Goal: Information Seeking & Learning: Learn about a topic

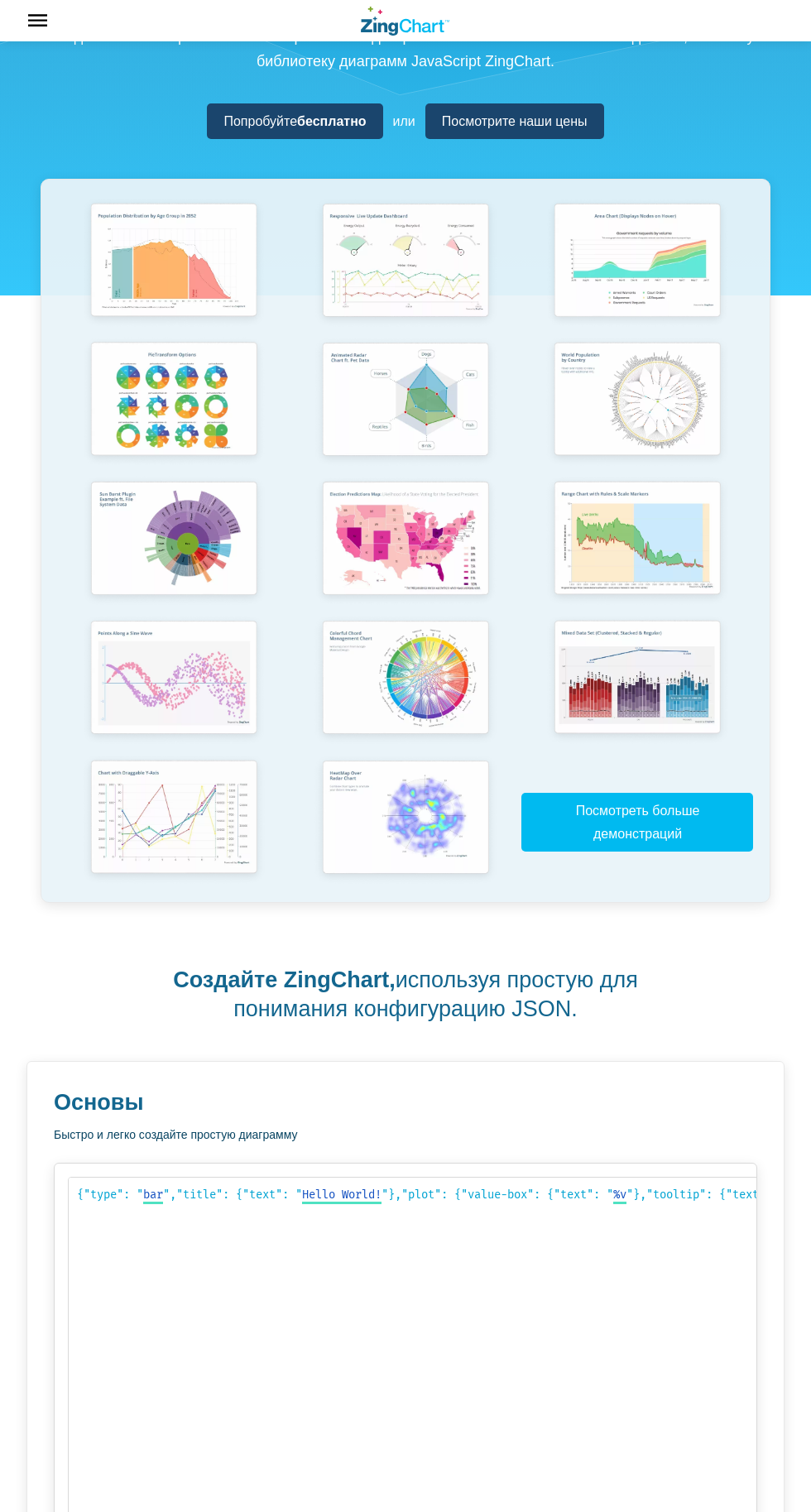
scroll to position [249, 0]
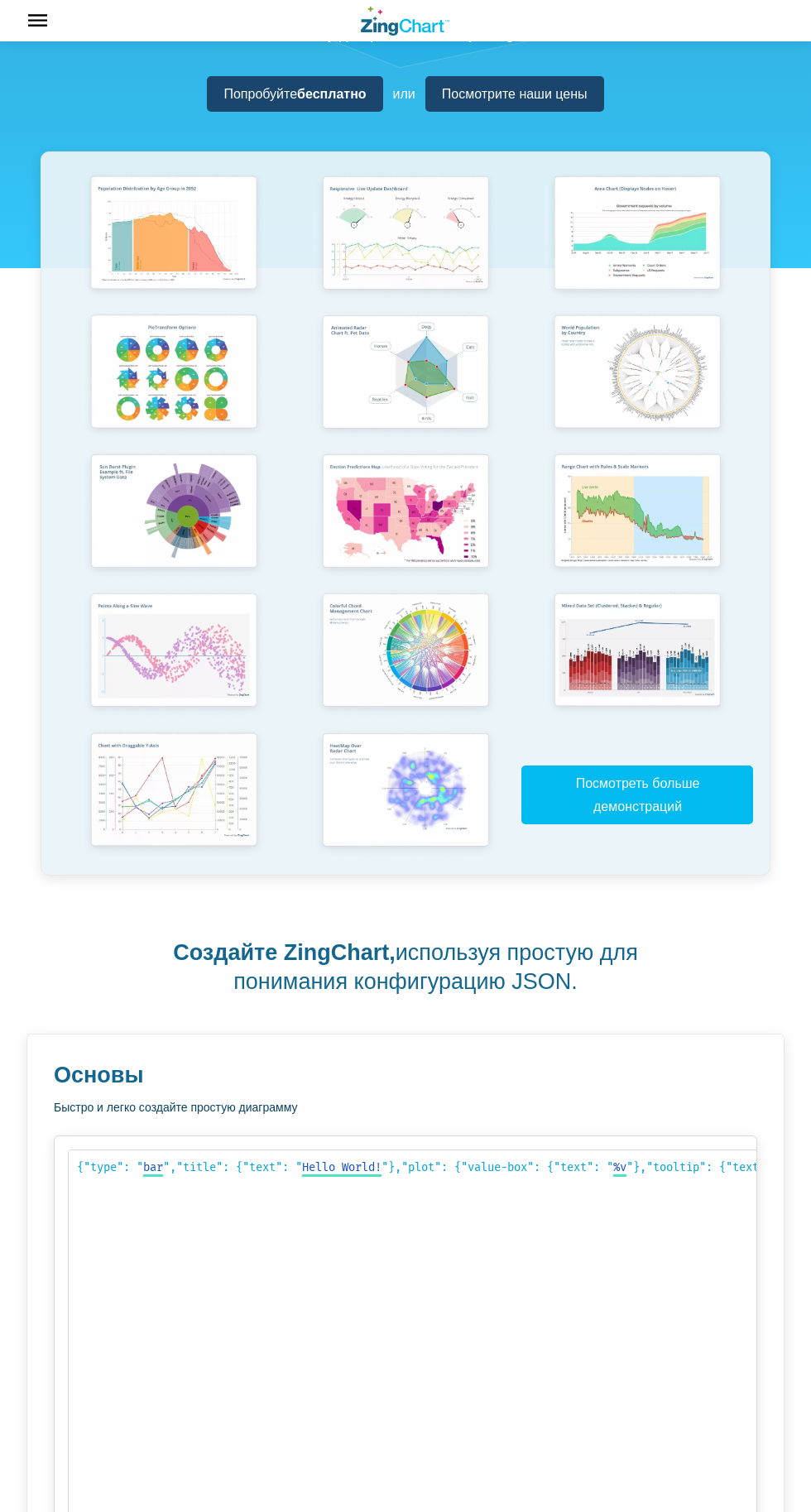
click at [337, 440] on img "Контент приложения" at bounding box center [405, 374] width 185 height 132
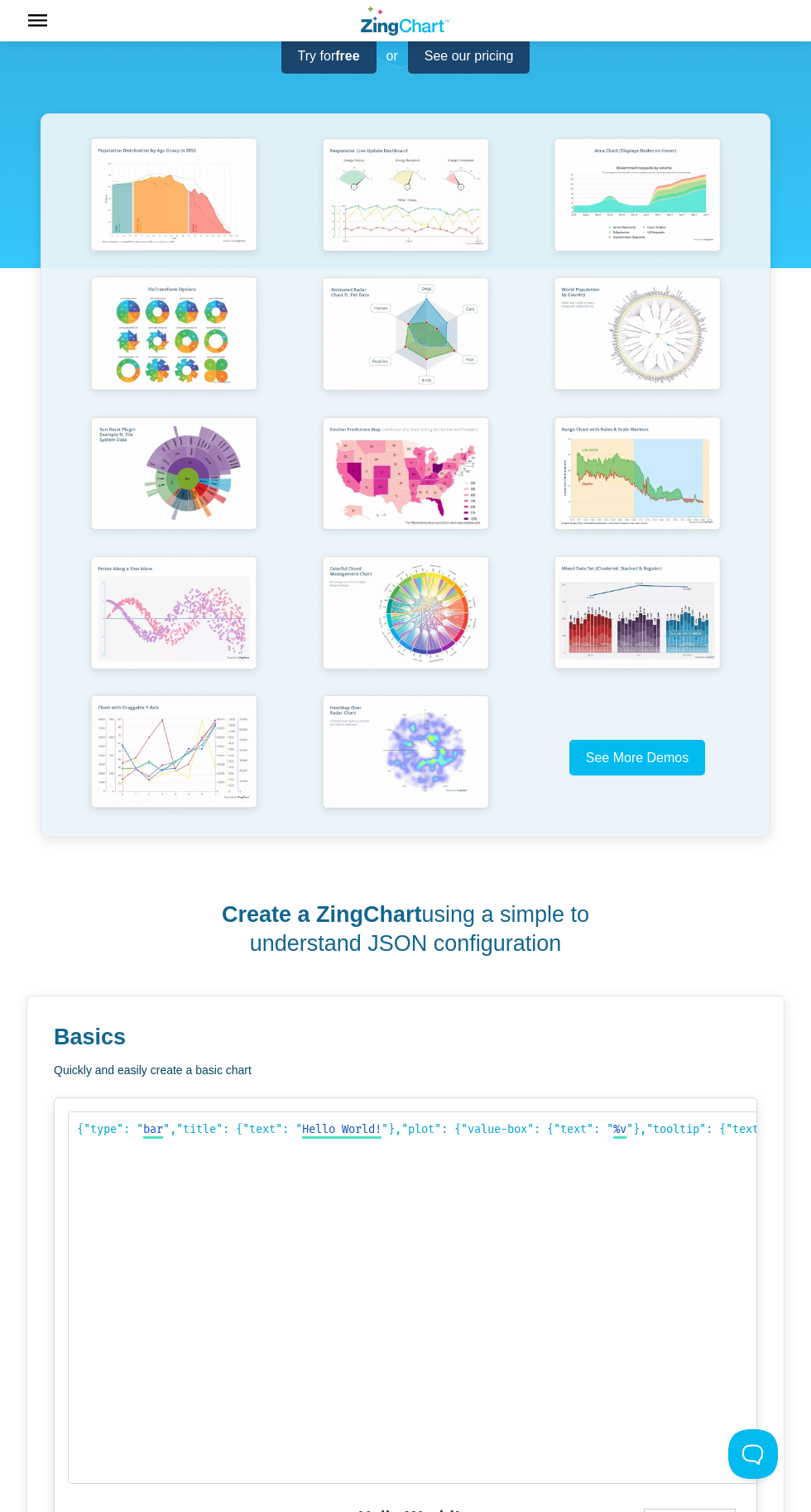
scroll to position [0, 0]
click at [383, 402] on img "App Content" at bounding box center [405, 336] width 185 height 132
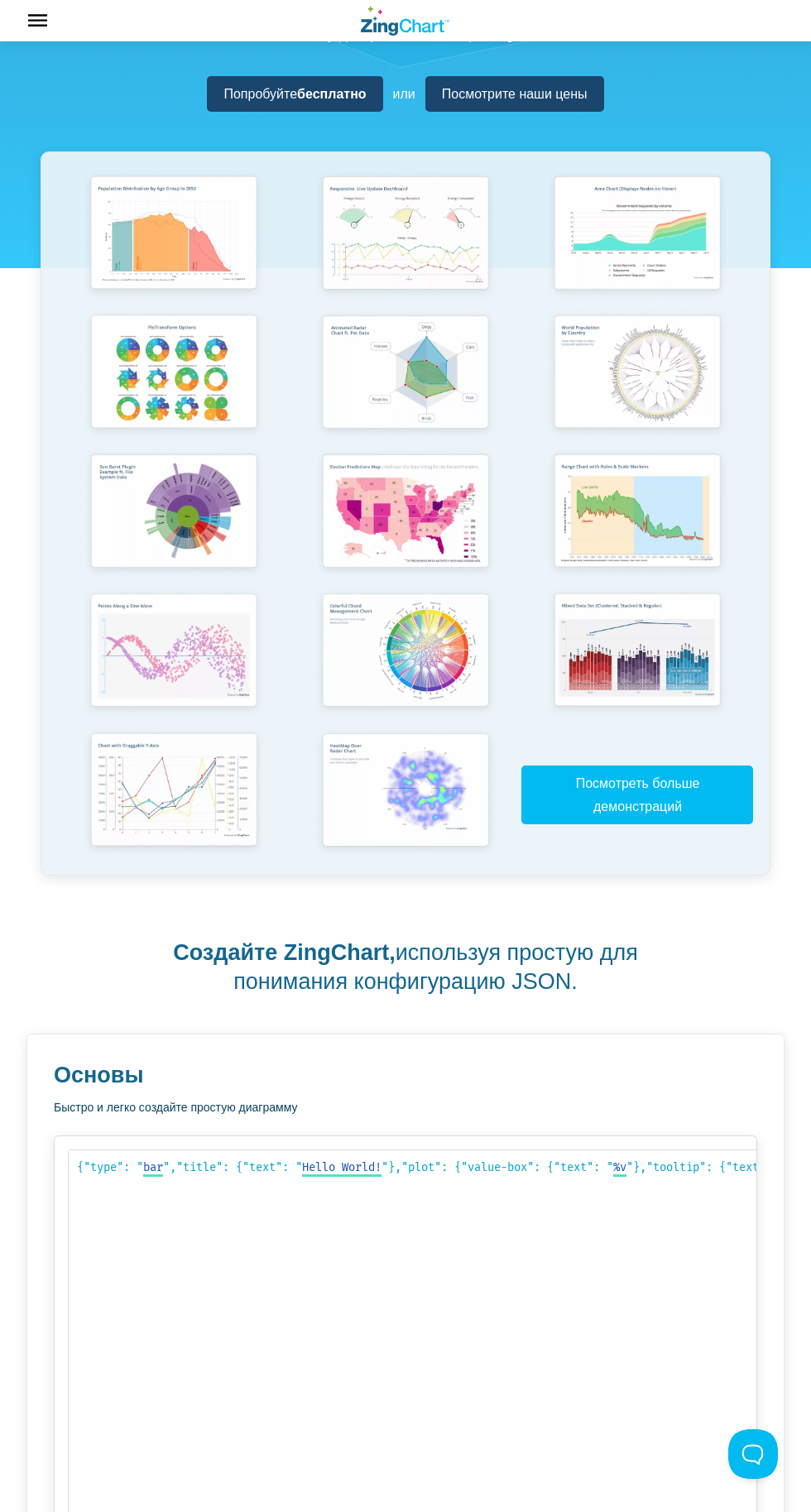
click at [398, 579] on img "Контент приложения" at bounding box center [405, 512] width 185 height 132
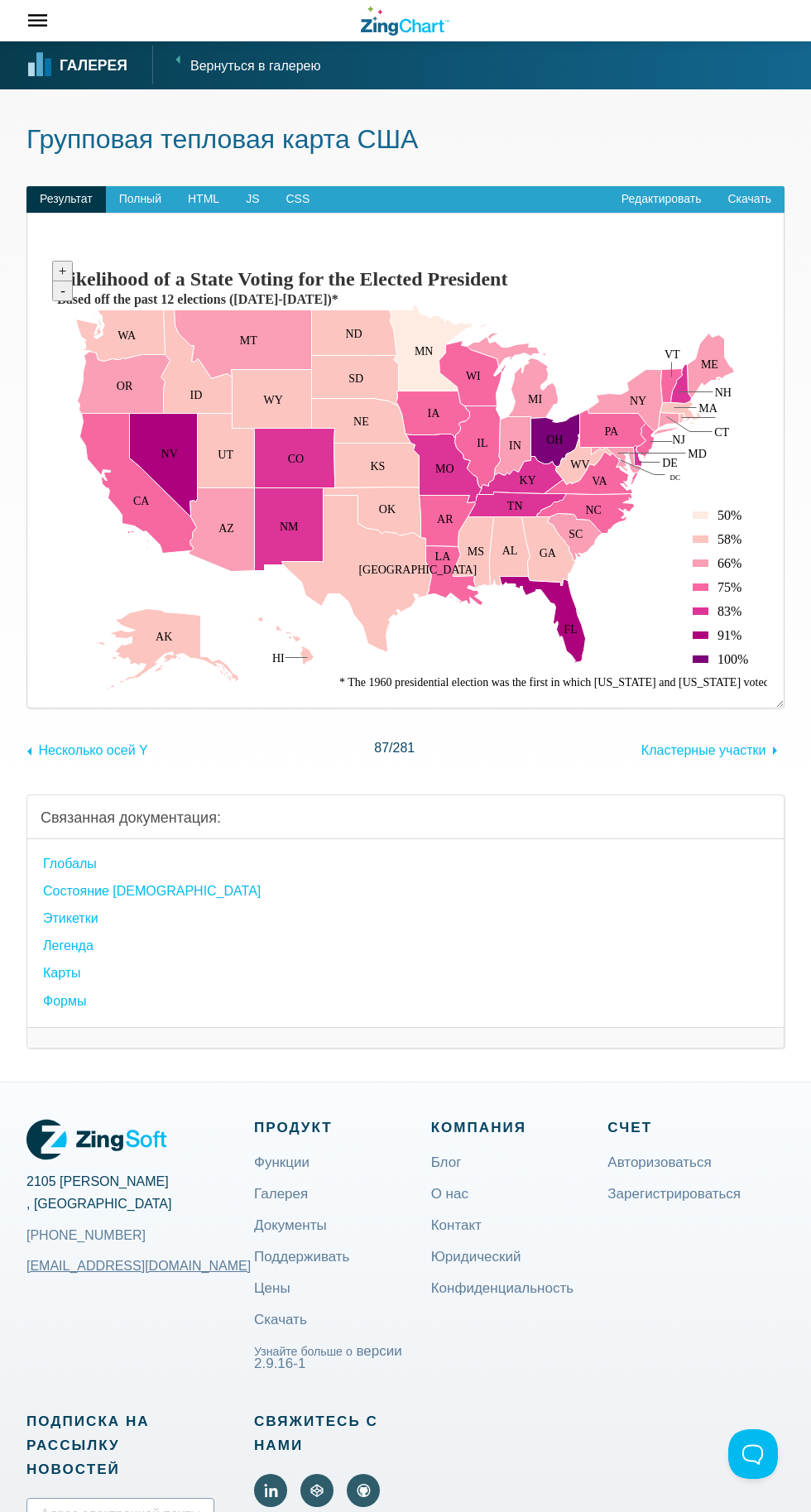
click at [167, 782] on div "Связанная документация: глобалы состояние зависания Этикетки Легенда Карты Формы" at bounding box center [406, 905] width 758 height 287
click at [337, 848] on div "глобалы состояние зависания Этикетки Легенда Карты Формы" at bounding box center [406, 933] width 756 height 188
click at [640, 202] on font "Редактировать" at bounding box center [661, 198] width 81 height 13
